Goal: Find contact information: Find contact information

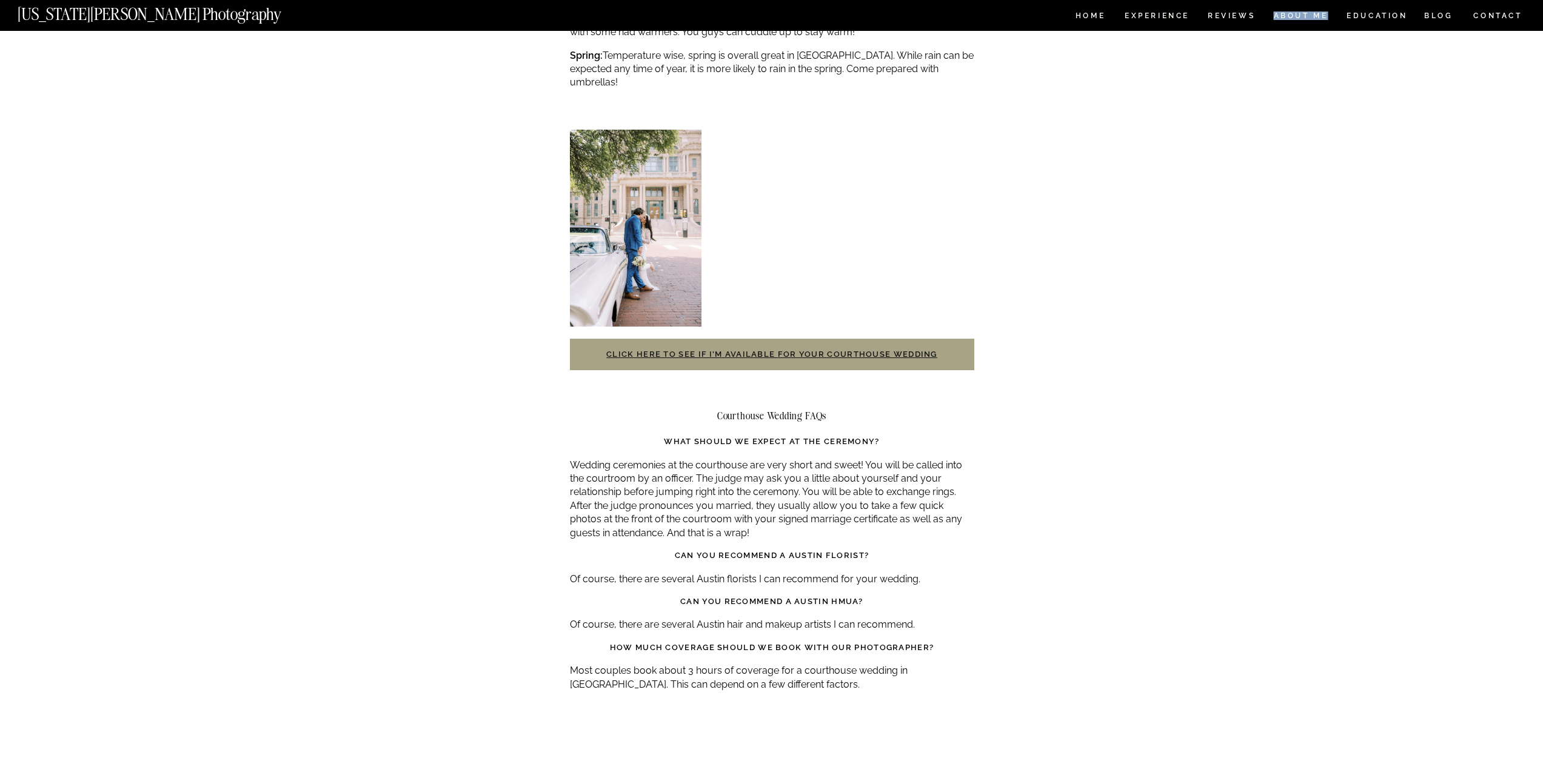
scroll to position [2714, 0]
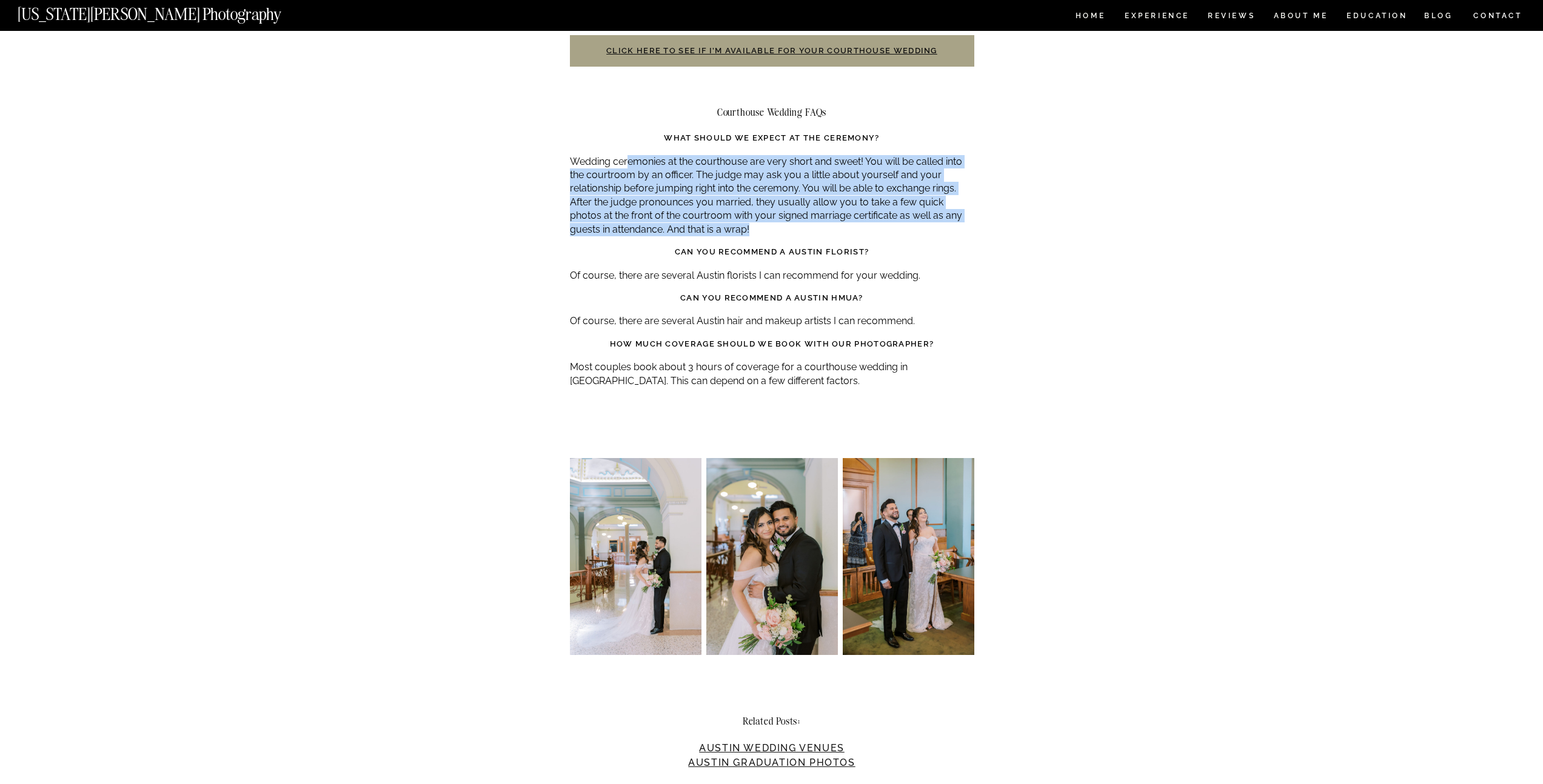
drag, startPoint x: 628, startPoint y: 132, endPoint x: 827, endPoint y: 198, distance: 209.7
click at [827, 198] on p "Wedding ceremonies at the courthouse are very short and sweet! You will be call…" at bounding box center [772, 196] width 404 height 82
click at [816, 192] on p "Wedding ceremonies at the courthouse are very short and sweet! You will be call…" at bounding box center [772, 196] width 404 height 82
drag, startPoint x: 605, startPoint y: 133, endPoint x: 763, endPoint y: 226, distance: 183.3
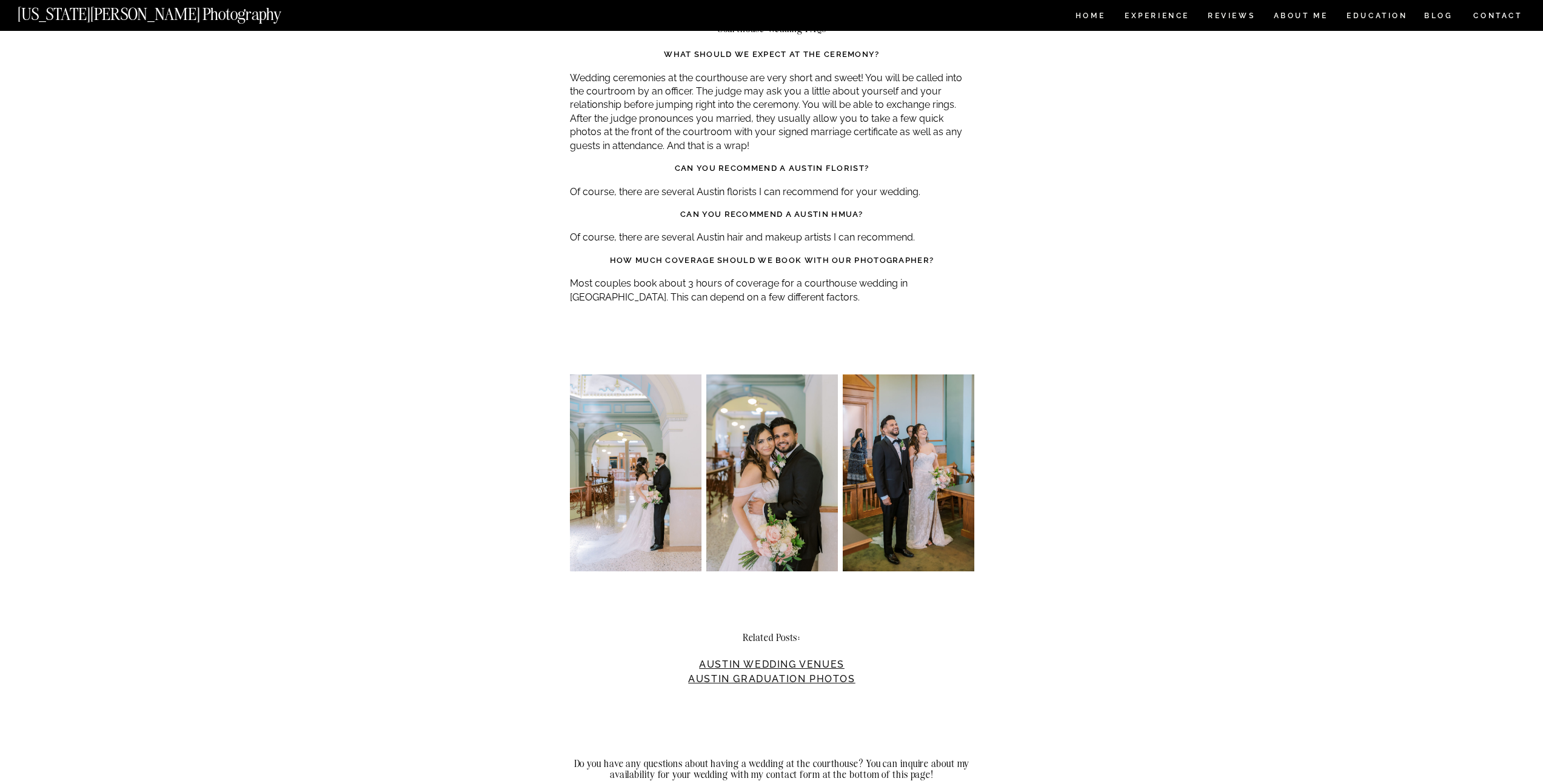
scroll to position [2585, 0]
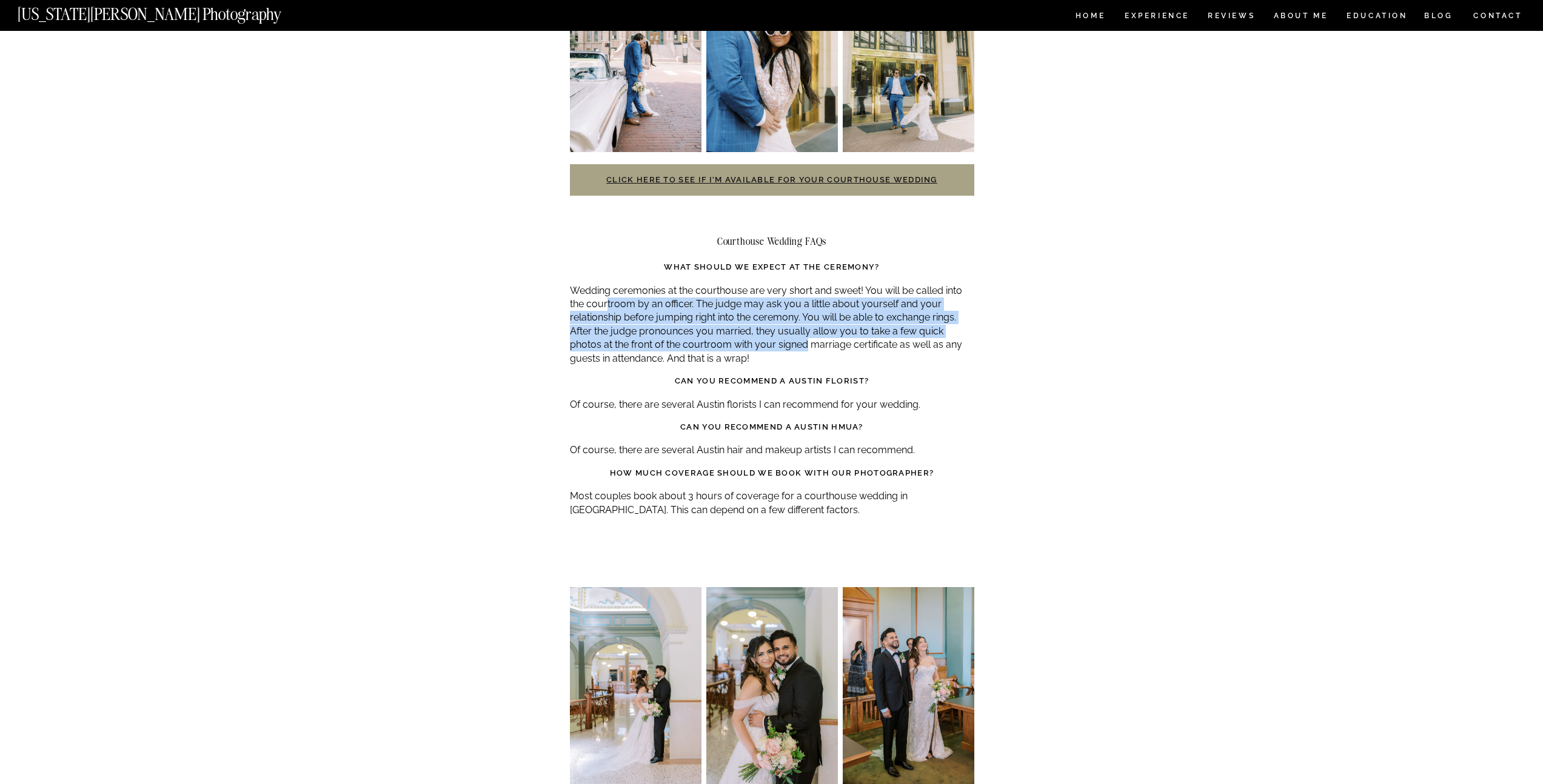
drag, startPoint x: 605, startPoint y: 271, endPoint x: 769, endPoint y: 317, distance: 170.3
click at [769, 317] on p "Wedding ceremonies at the courthouse are very short and sweet! You will be call…" at bounding box center [772, 325] width 404 height 82
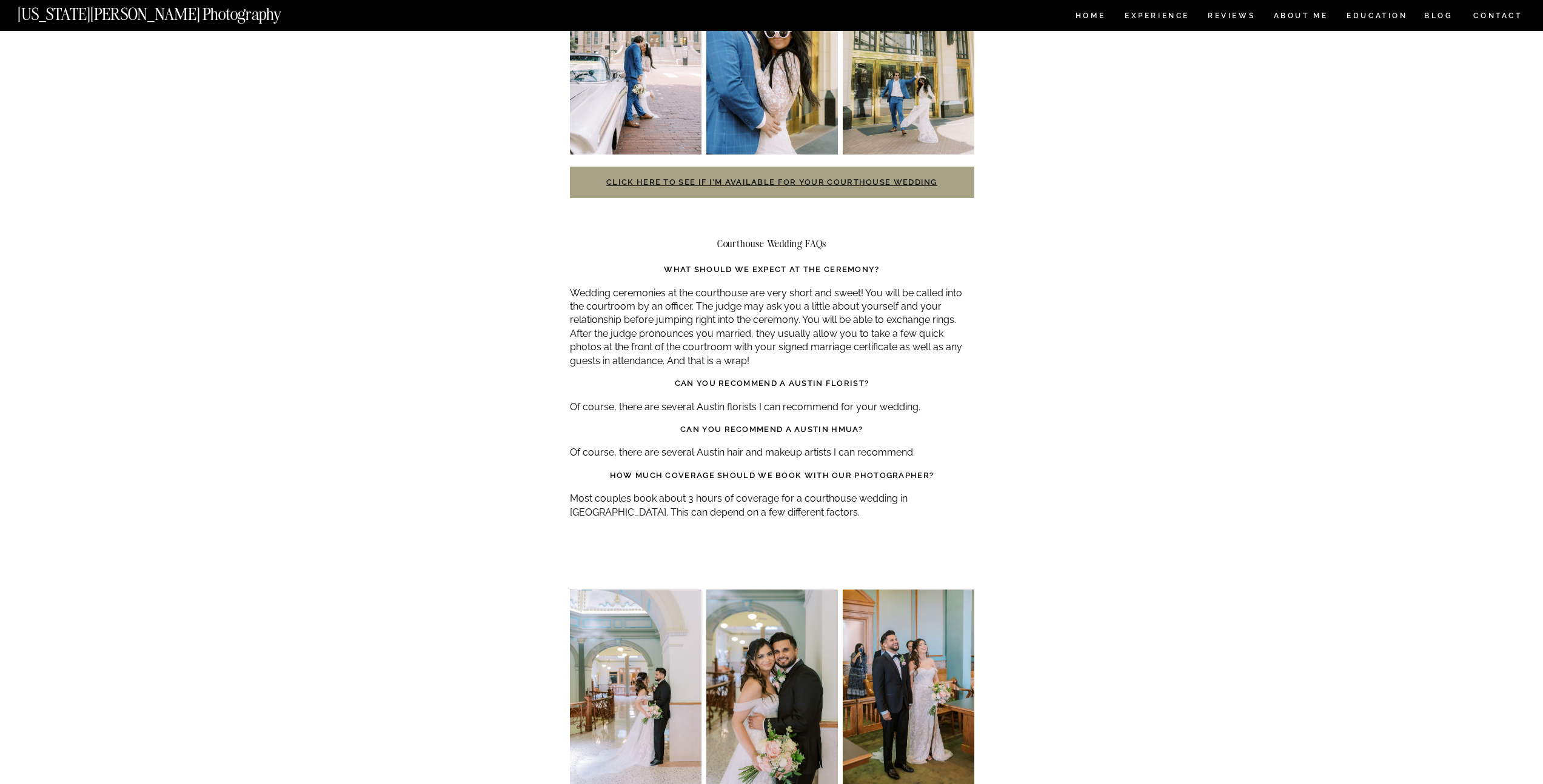
scroll to position [2583, 0]
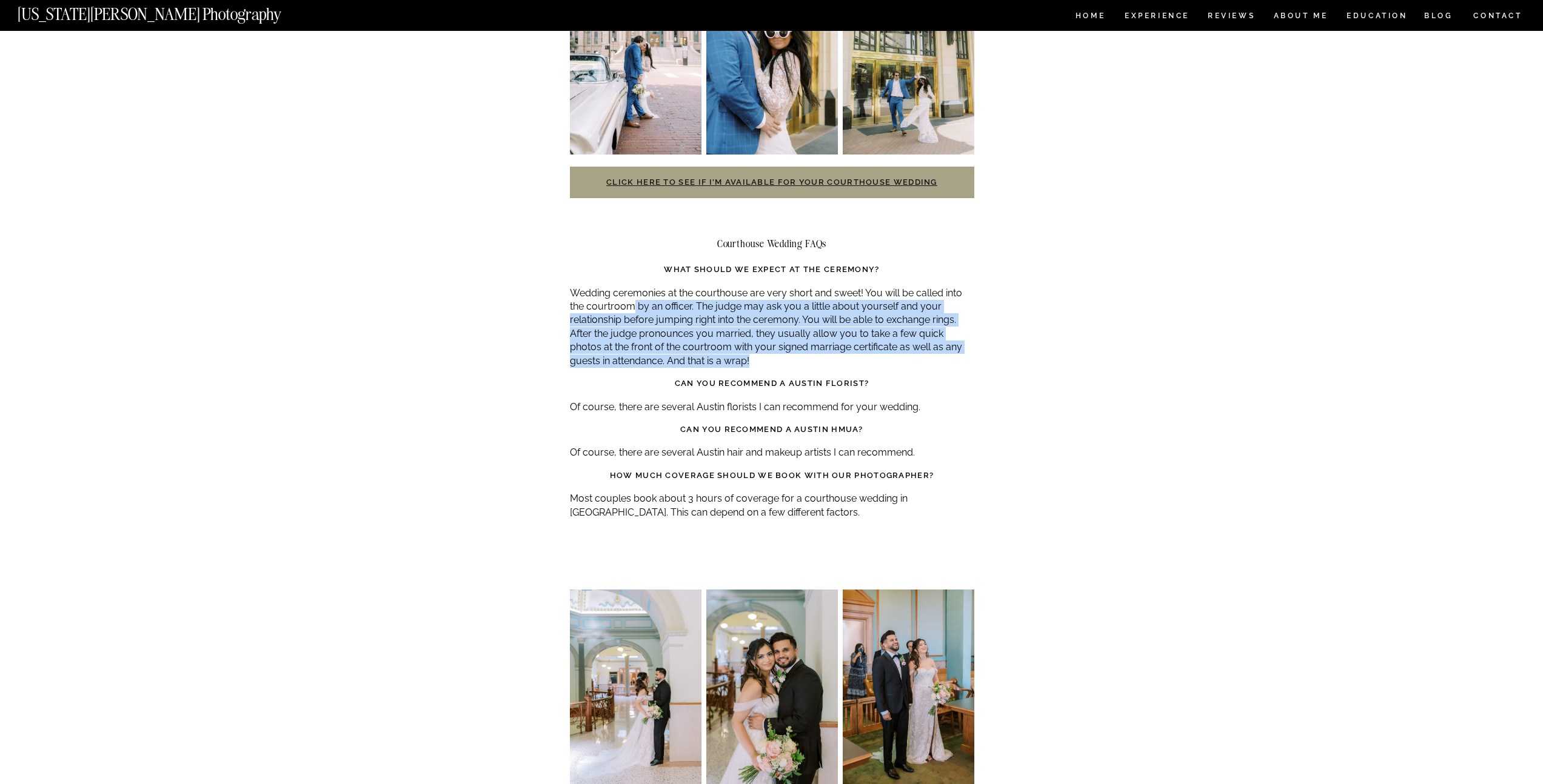
drag, startPoint x: 637, startPoint y: 274, endPoint x: 785, endPoint y: 337, distance: 160.9
click at [785, 337] on p "Wedding ceremonies at the courthouse are very short and sweet! You will be call…" at bounding box center [772, 328] width 404 height 82
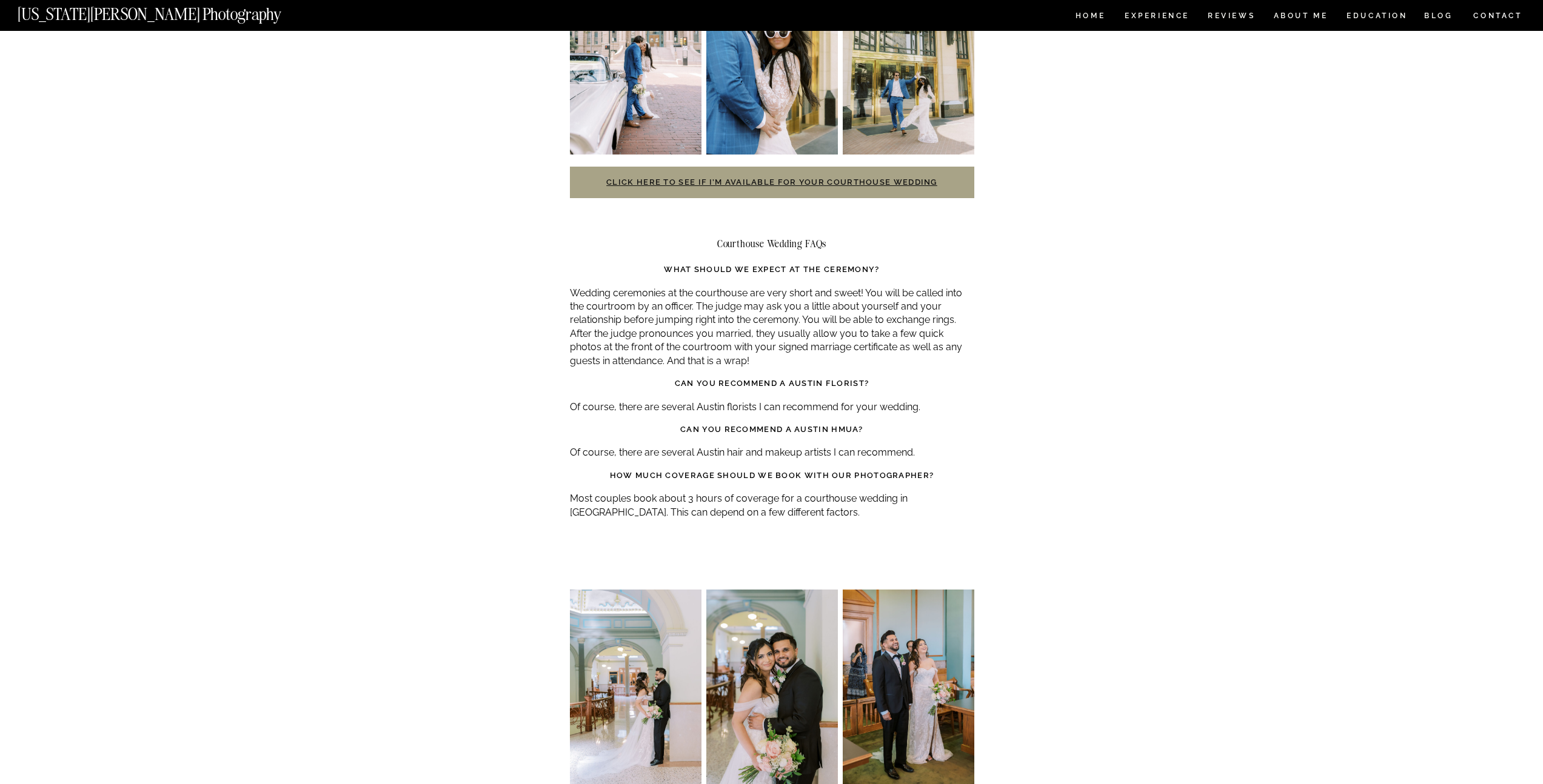
click at [783, 333] on p "Wedding ceremonies at the courthouse are very short and sweet! You will be call…" at bounding box center [772, 328] width 404 height 82
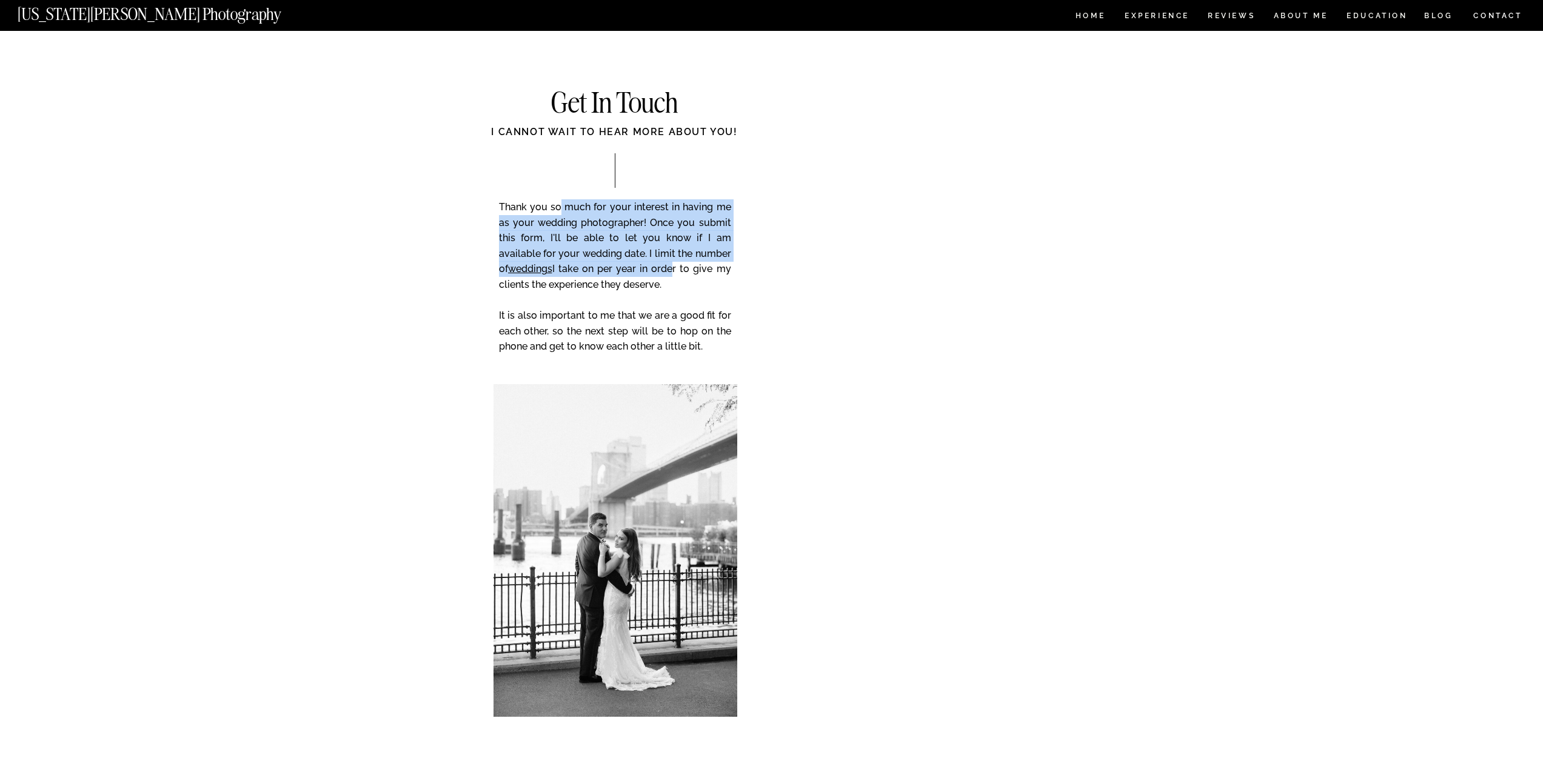
drag, startPoint x: 559, startPoint y: 208, endPoint x: 671, endPoint y: 266, distance: 126.1
click at [671, 266] on p "Thank you so much for your interest in having me as your wedding photographer! …" at bounding box center [615, 286] width 232 height 172
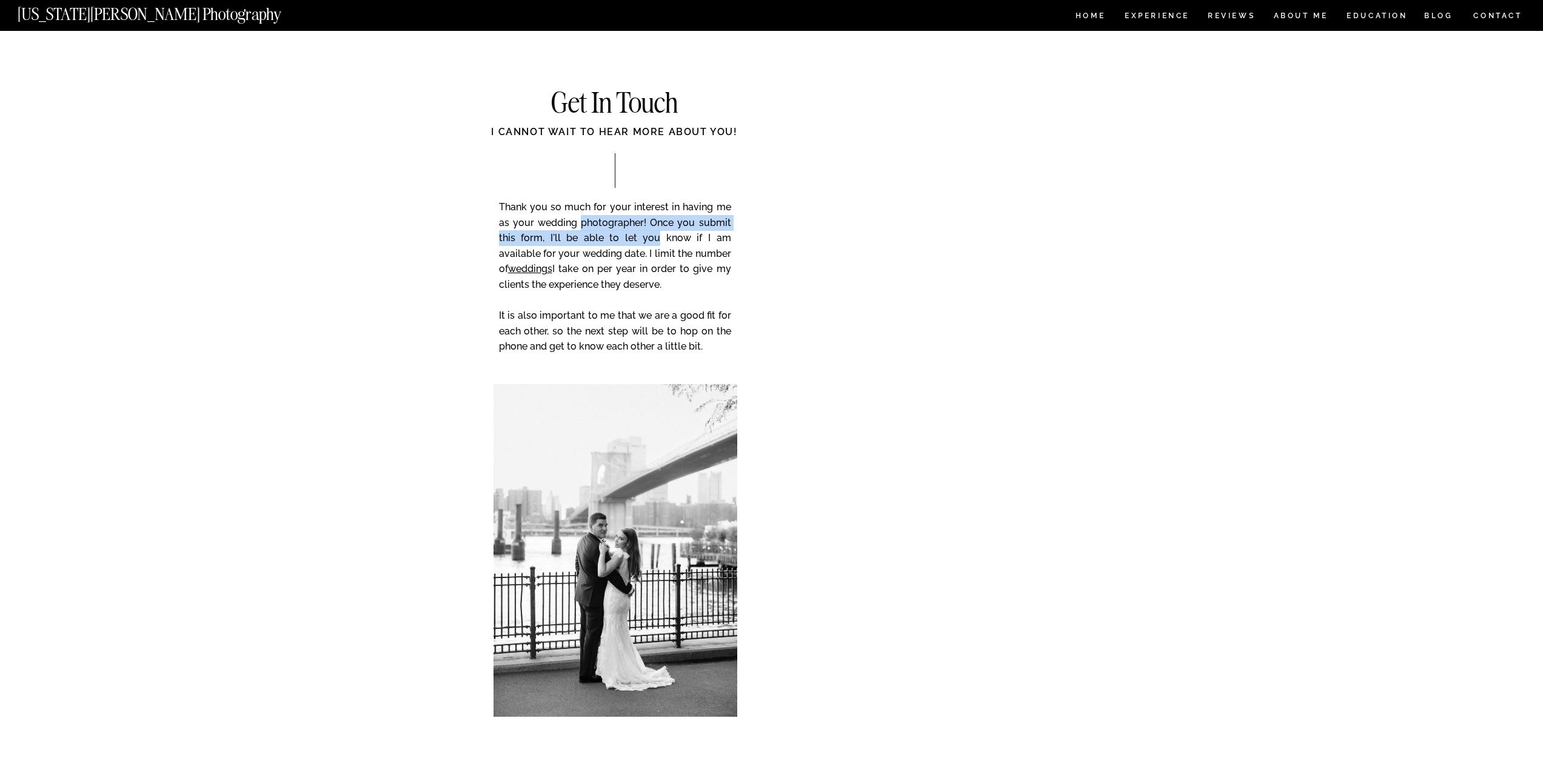
drag, startPoint x: 582, startPoint y: 217, endPoint x: 662, endPoint y: 244, distance: 84.4
click at [662, 244] on p "Thank you so much for your interest in having me as your wedding photographer! …" at bounding box center [615, 286] width 232 height 172
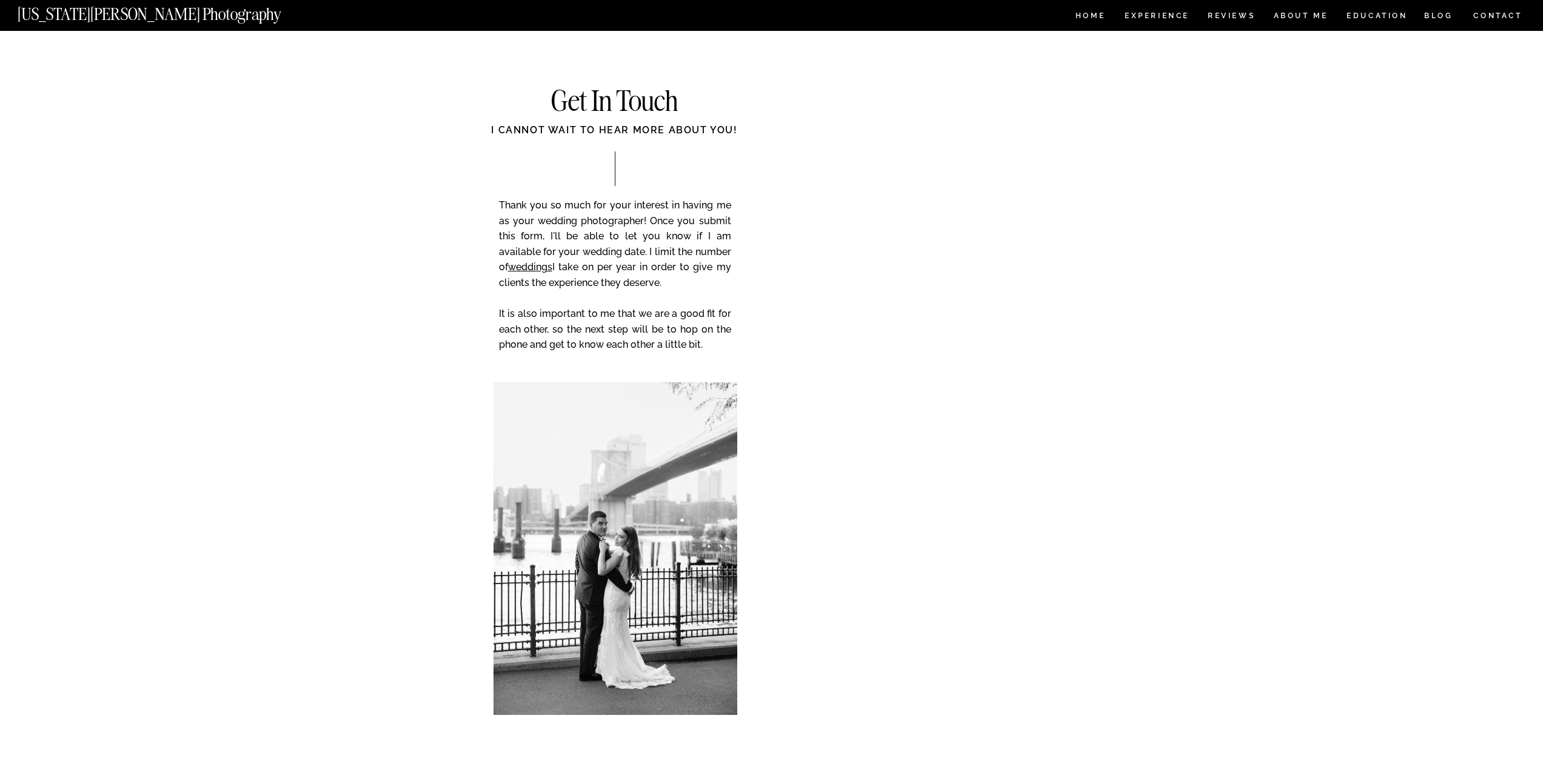
scroll to position [2, 0]
click at [1220, 443] on div "CONTACT BLOG REVIEWS ABOUT ME Experience EDUCATION HOME Georgia Sheridan Photog…" at bounding box center [772, 578] width 1543 height 1161
click at [1188, 330] on div "CONTACT BLOG REVIEWS ABOUT ME Experience EDUCATION HOME Georgia Sheridan Photog…" at bounding box center [772, 578] width 1543 height 1161
click at [1260, 382] on div "CONTACT BLOG REVIEWS ABOUT ME Experience EDUCATION HOME Georgia Sheridan Photog…" at bounding box center [772, 578] width 1543 height 1161
click at [1230, 396] on div "CONTACT BLOG REVIEWS ABOUT ME Experience EDUCATION HOME Georgia Sheridan Photog…" at bounding box center [772, 578] width 1543 height 1161
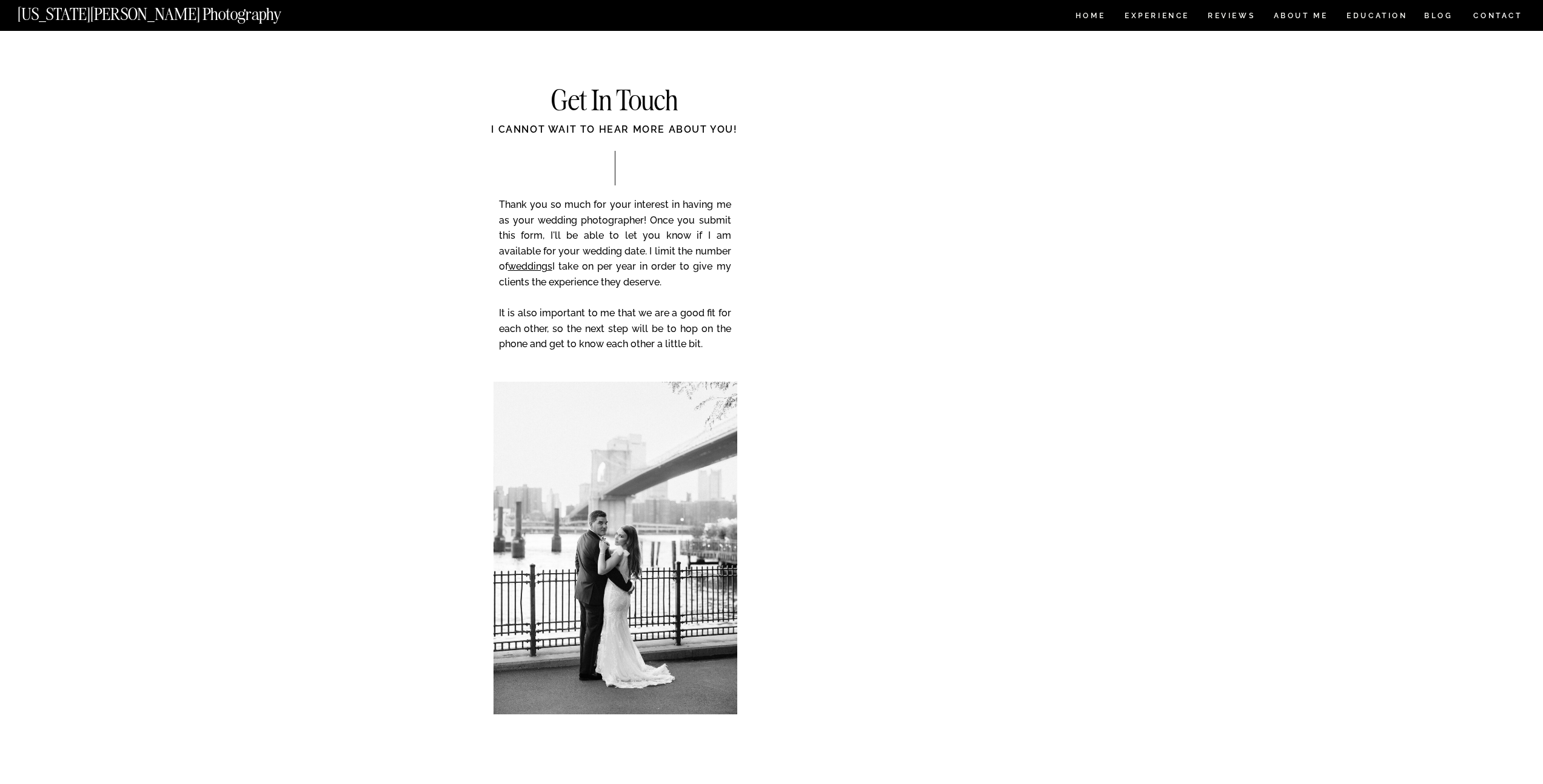
click at [1228, 513] on div "CONTACT BLOG REVIEWS ABOUT ME Experience EDUCATION HOME Georgia Sheridan Photog…" at bounding box center [772, 578] width 1543 height 1161
drag, startPoint x: 1231, startPoint y: 455, endPoint x: 1224, endPoint y: 451, distance: 8.1
click at [1231, 455] on div "CONTACT BLOG REVIEWS ABOUT ME Experience EDUCATION HOME Georgia Sheridan Photog…" at bounding box center [772, 578] width 1543 height 1161
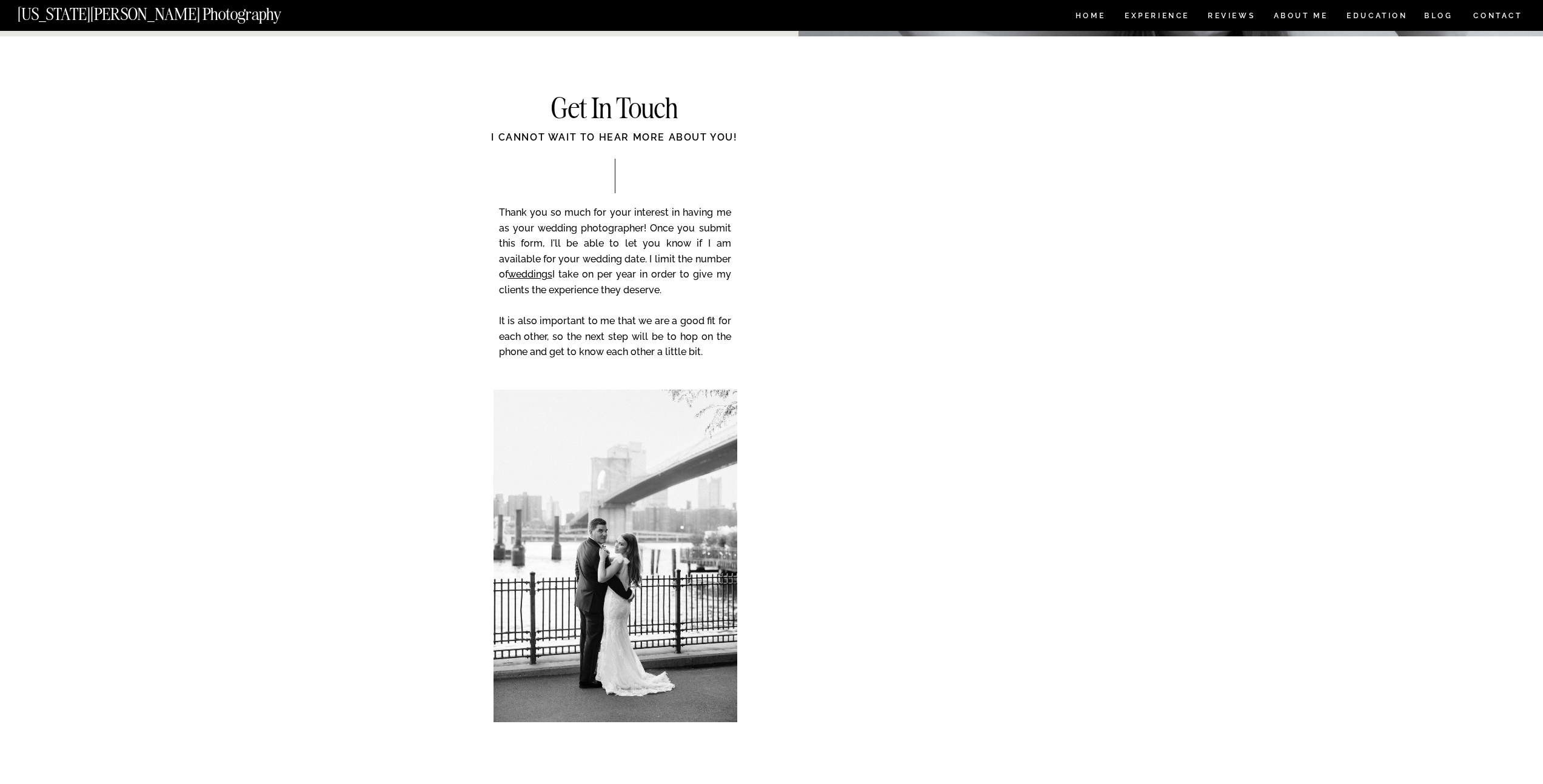
scroll to position [1931, 0]
